Goal: Task Accomplishment & Management: Manage account settings

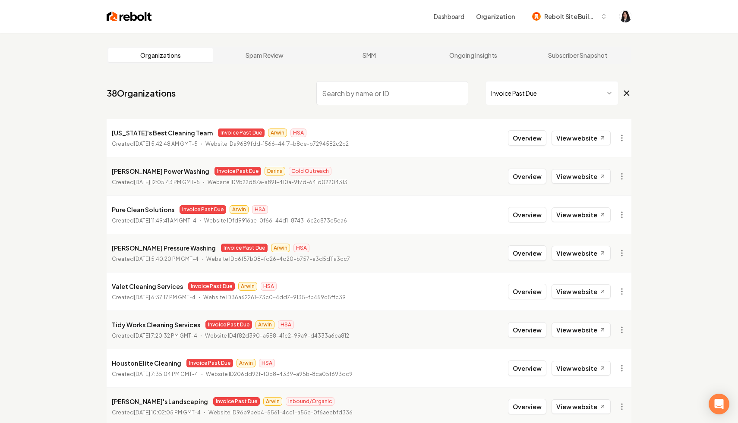
scroll to position [39, 0]
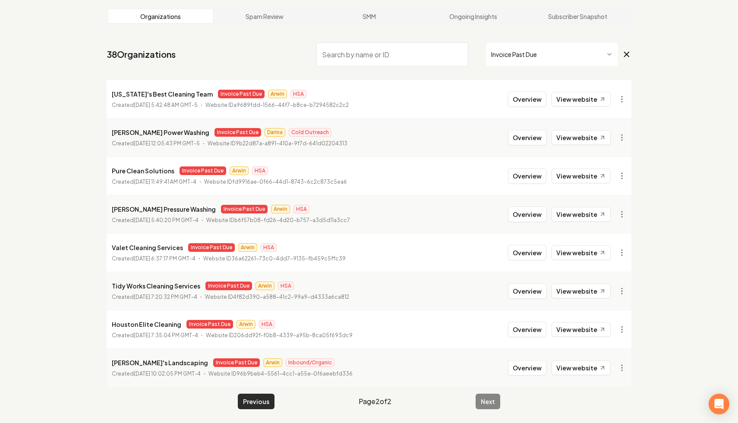
click at [261, 402] on button "Previous" at bounding box center [256, 402] width 37 height 16
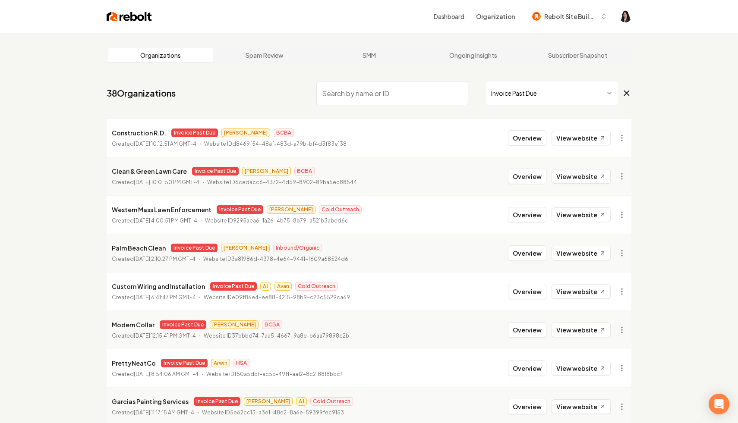
scroll to position [613, 0]
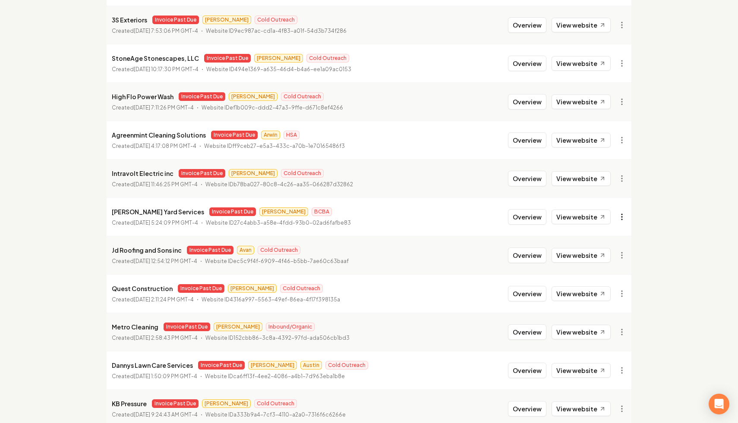
click at [603, 289] on link "View in Stripe" at bounding box center [601, 292] width 55 height 14
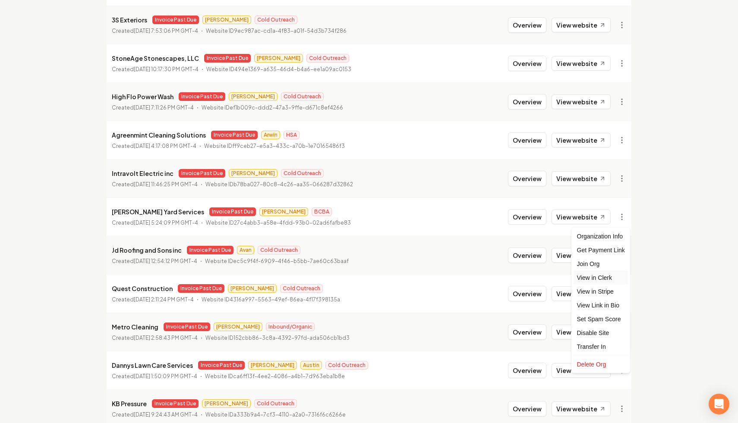
click at [610, 278] on link "View in Clerk" at bounding box center [601, 278] width 55 height 14
click at [576, 220] on link "View website" at bounding box center [581, 217] width 59 height 15
click at [577, 219] on link "View website" at bounding box center [581, 217] width 59 height 15
